Goal: Find specific page/section: Find specific page/section

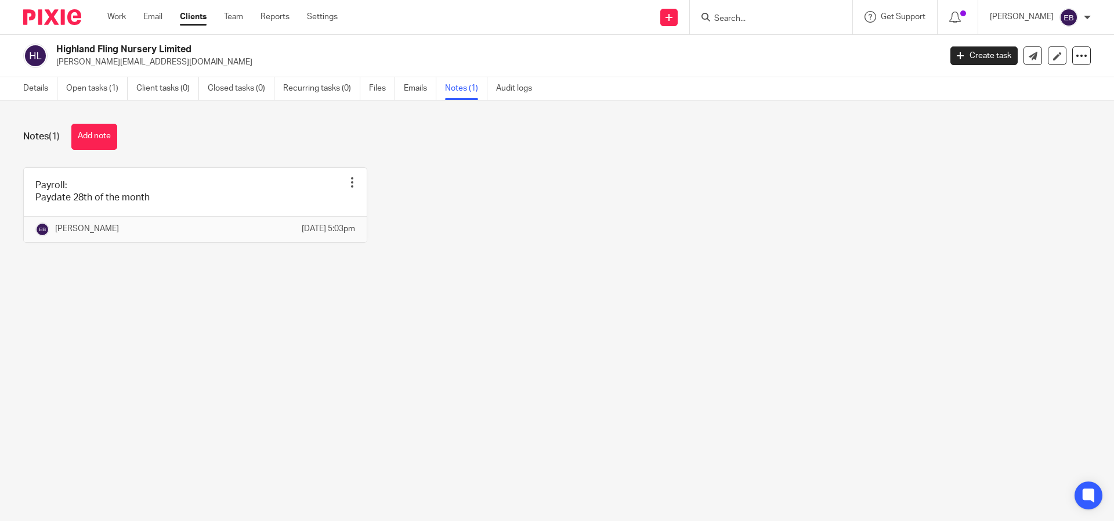
click at [806, 17] on input "Search" at bounding box center [765, 19] width 104 height 10
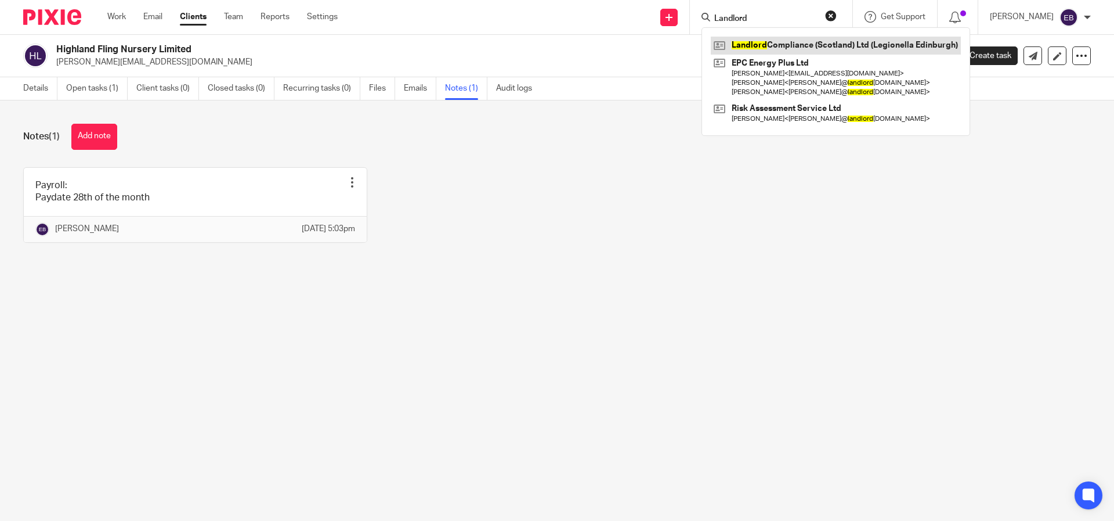
type input "Landlord"
click at [826, 45] on link at bounding box center [836, 45] width 250 height 17
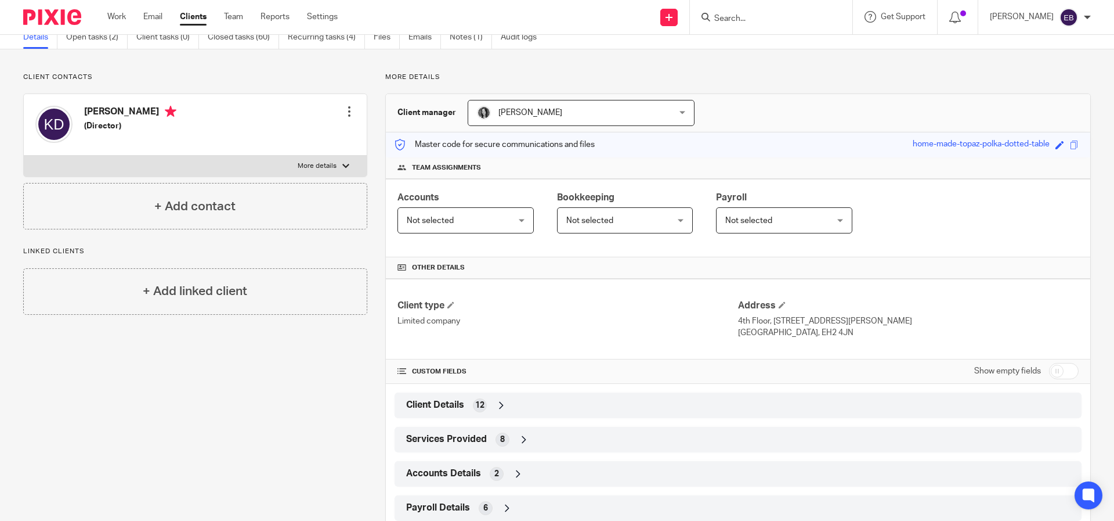
scroll to position [84, 0]
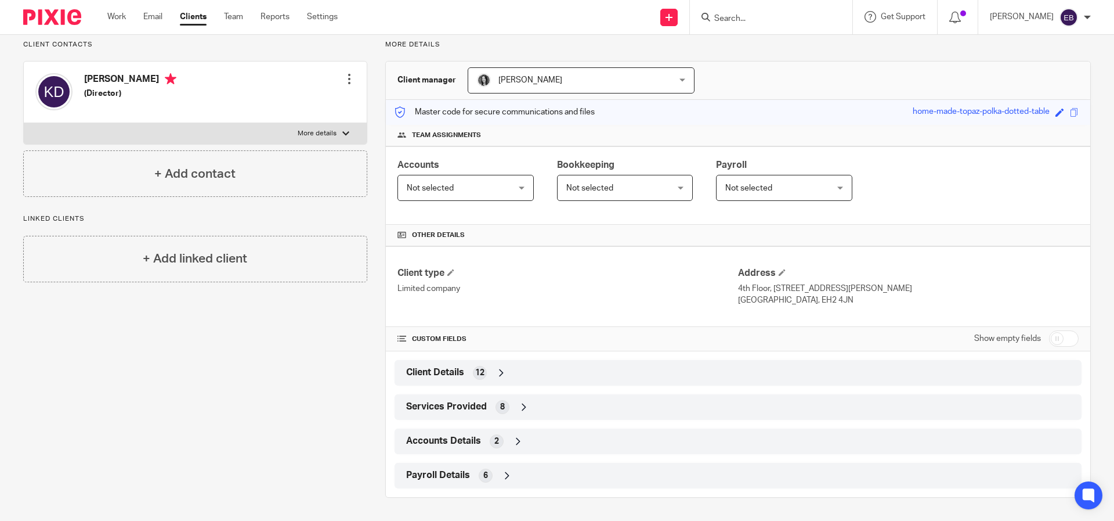
click at [439, 484] on div "Payroll Details 6" at bounding box center [738, 475] width 670 height 20
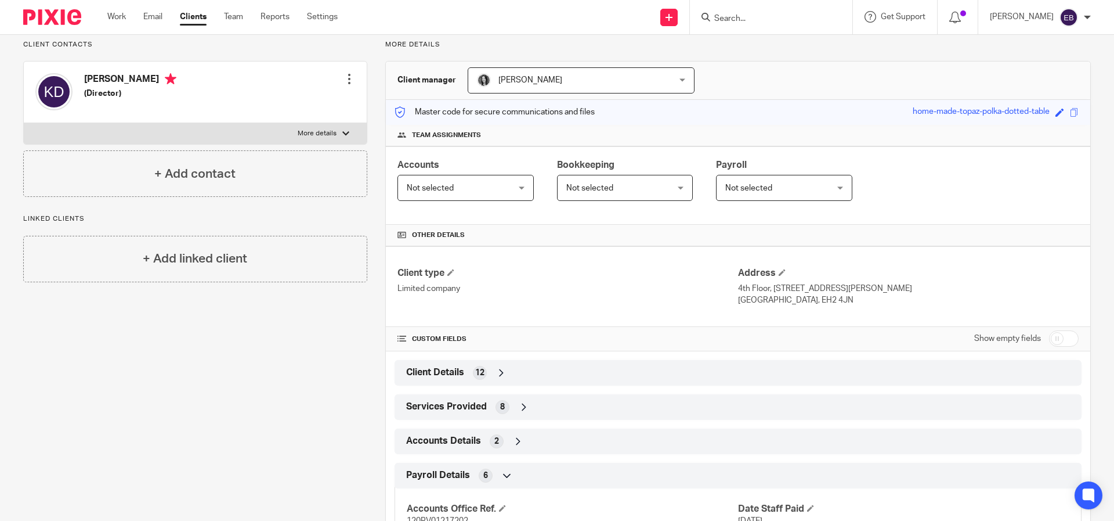
scroll to position [0, 0]
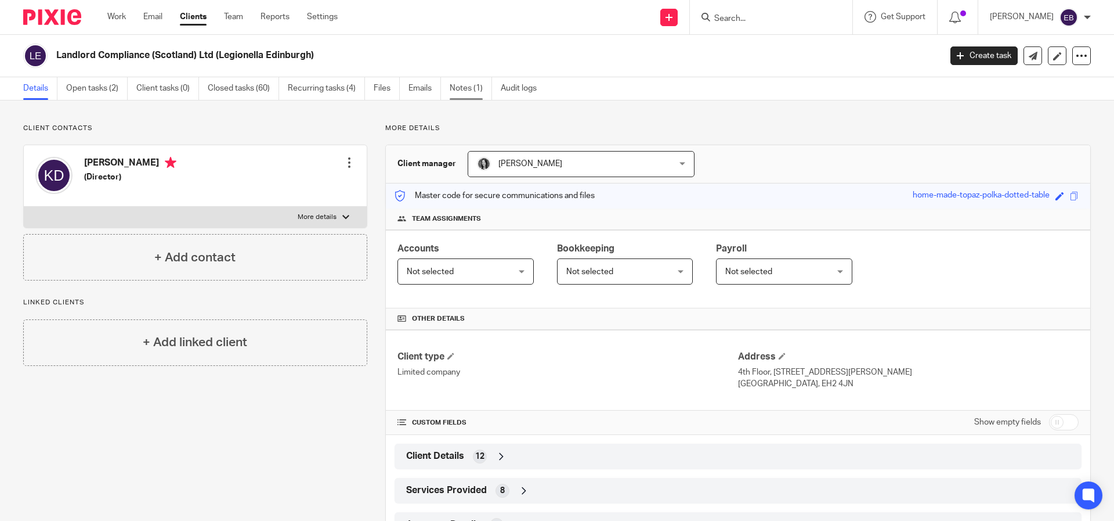
click at [474, 90] on link "Notes (1)" at bounding box center [471, 88] width 42 height 23
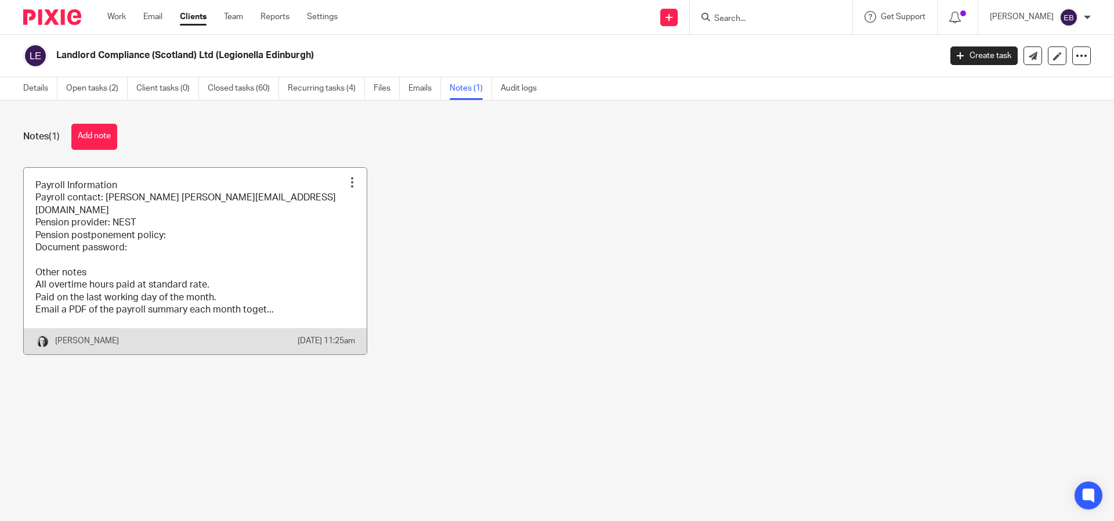
click at [246, 276] on link at bounding box center [195, 261] width 343 height 186
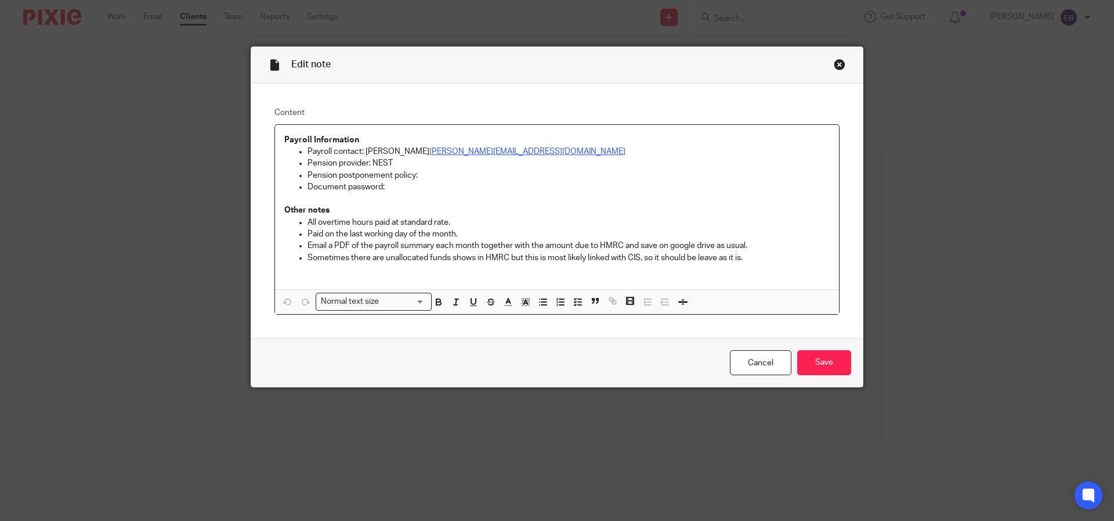
click at [173, 173] on div "Edit note Content Payroll Information Payroll contact: Kevin kevin@legionellaed…" at bounding box center [557, 260] width 1114 height 521
click at [834, 68] on div "Close this dialog window" at bounding box center [840, 65] width 12 height 12
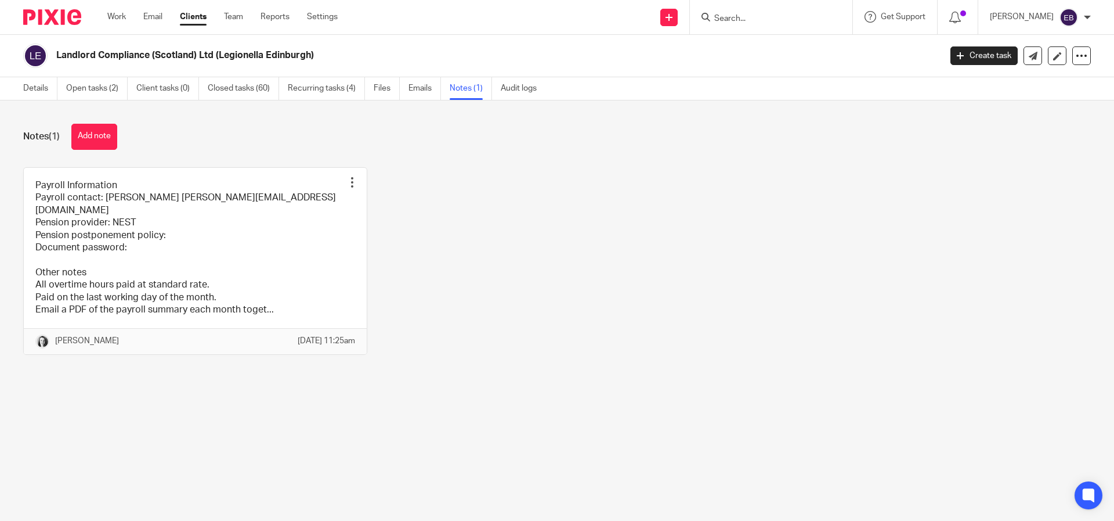
click at [753, 21] on input "Search" at bounding box center [765, 19] width 104 height 10
type input "Jump"
click at [781, 50] on link at bounding box center [783, 45] width 144 height 17
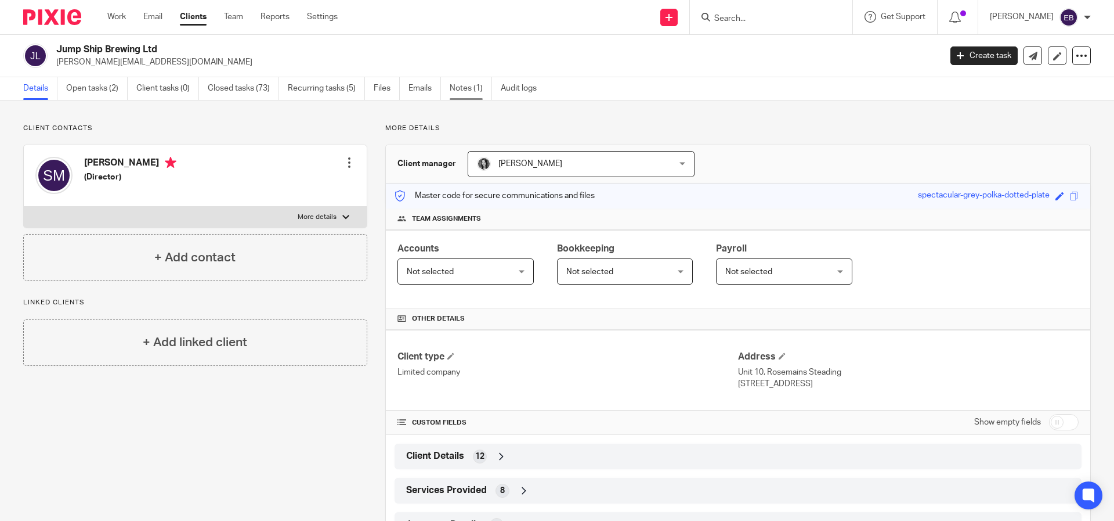
click at [456, 81] on link "Notes (1)" at bounding box center [471, 88] width 42 height 23
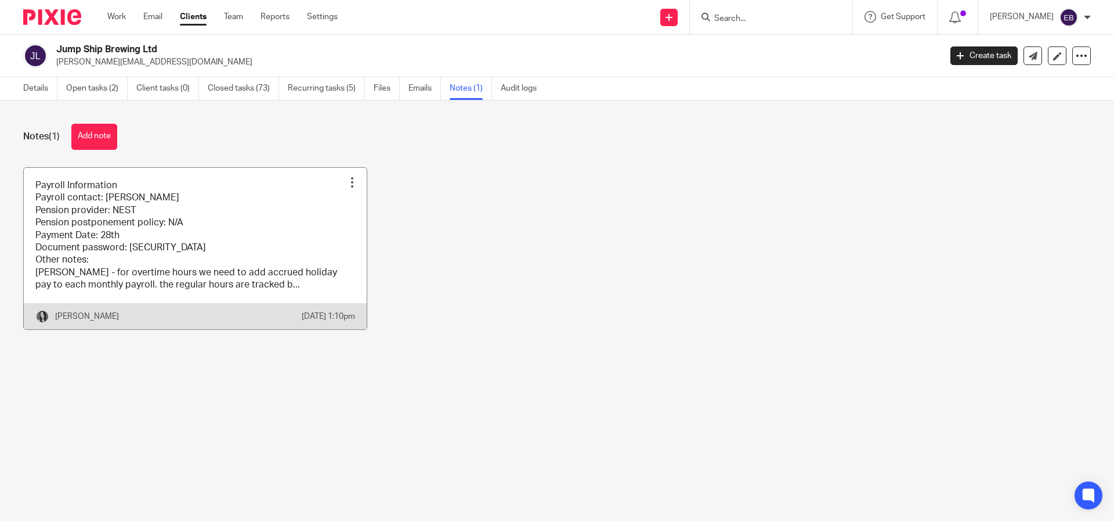
click at [348, 181] on div at bounding box center [352, 182] width 12 height 12
click at [196, 205] on link at bounding box center [195, 248] width 343 height 161
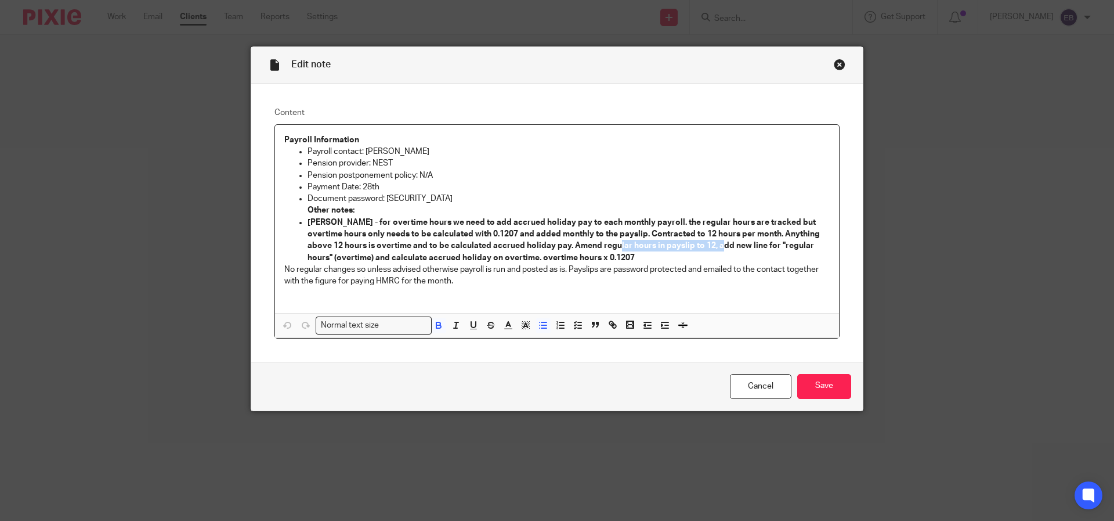
drag, startPoint x: 604, startPoint y: 251, endPoint x: 709, endPoint y: 251, distance: 104.5
click at [709, 251] on p "[PERSON_NAME] - for overtime hours we need to add accrued holiday pay to each m…" at bounding box center [569, 239] width 522 height 47
click at [720, 248] on strong "[PERSON_NAME] - for overtime hours we need to add accrued holiday pay to each m…" at bounding box center [565, 240] width 514 height 44
click at [168, 166] on div "Edit note Content Payroll Information Payroll contact: [PERSON_NAME] Pension pr…" at bounding box center [557, 260] width 1114 height 521
